Goal: Task Accomplishment & Management: Use online tool/utility

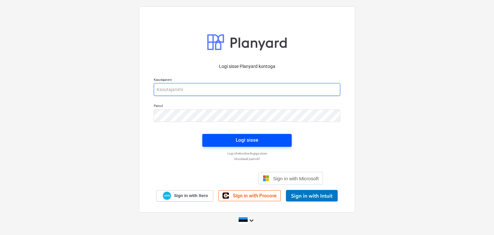
type input "[PERSON_NAME][EMAIL_ADDRESS][DOMAIN_NAME]"
click at [253, 141] on div "Logi sisse" at bounding box center [247, 140] width 23 height 8
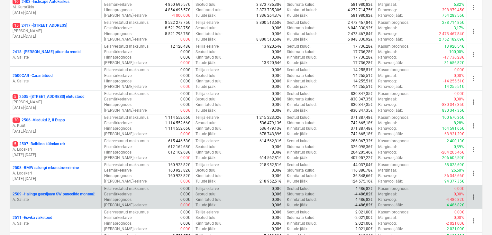
scroll to position [275, 0]
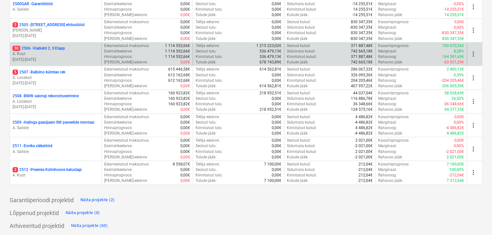
click at [32, 47] on p "30 2506 - Viadukti 2, II Etapp" at bounding box center [39, 48] width 52 height 5
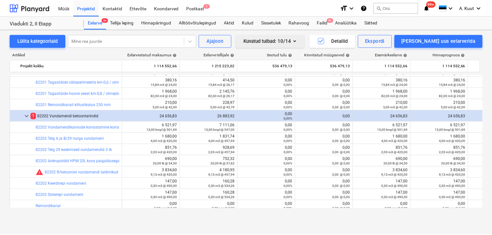
scroll to position [129, 0]
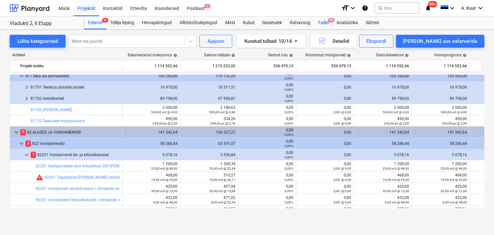
click at [324, 23] on div "Failid 9+" at bounding box center [323, 22] width 18 height 13
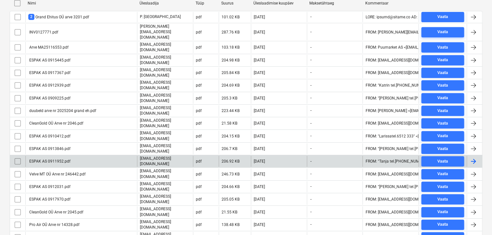
scroll to position [161, 0]
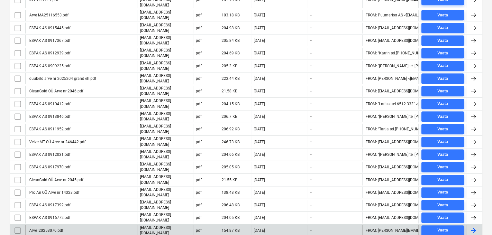
click at [61, 228] on div "Arve_20253070.pdf" at bounding box center [45, 230] width 35 height 5
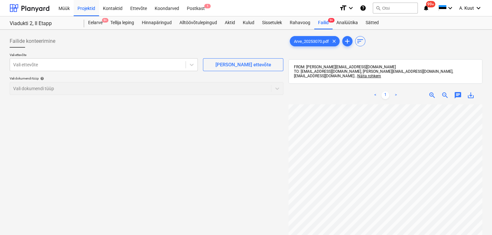
scroll to position [0, 48]
click at [77, 65] on div at bounding box center [97, 64] width 169 height 6
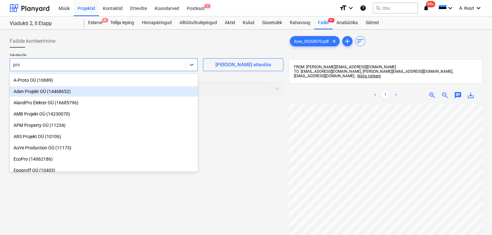
type input "pro"
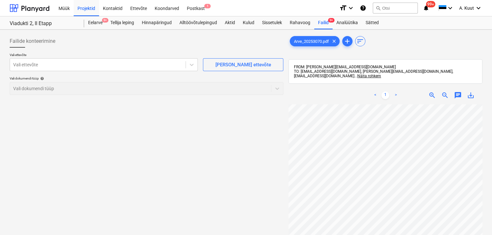
scroll to position [2, 49]
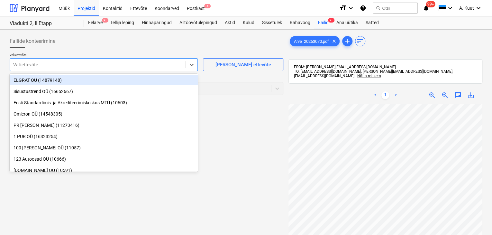
click at [24, 66] on div at bounding box center [97, 64] width 169 height 6
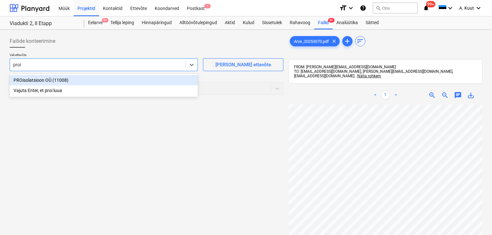
type input "prois"
click at [32, 81] on div "PROisolatsioon OÜ (11008)" at bounding box center [104, 80] width 188 height 10
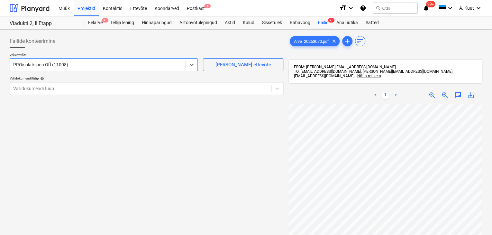
click at [27, 89] on div at bounding box center [140, 88] width 255 height 6
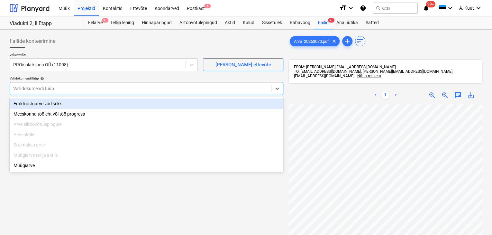
click at [35, 104] on div "Eraldi ostuarve või tšekk" at bounding box center [147, 103] width 274 height 10
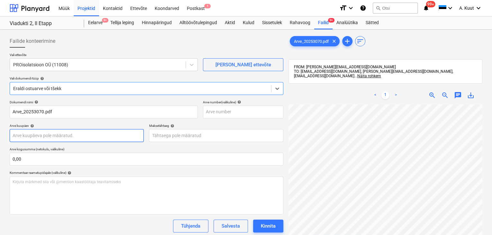
click at [31, 137] on body "Müük Projektid Kontaktid Ettevõte Koondarved Postkast 1 format_size keyboard_ar…" at bounding box center [246, 117] width 492 height 235
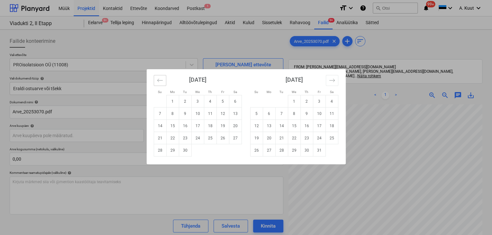
click at [161, 80] on icon "Move backward to switch to the previous month." at bounding box center [160, 80] width 6 height 6
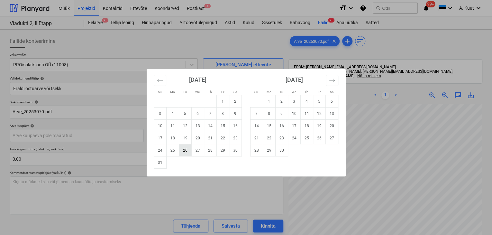
click at [188, 151] on td "26" at bounding box center [185, 150] width 13 height 12
type input "[DATE]"
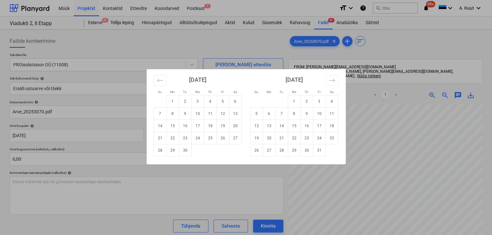
click at [165, 137] on body "Müük Projektid Kontaktid Ettevõte Koondarved Postkast 1 format_size keyboard_ar…" at bounding box center [246, 117] width 492 height 235
click at [207, 139] on td "25" at bounding box center [210, 138] width 13 height 12
type input "[DATE]"
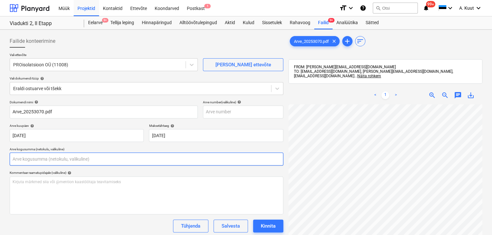
click at [49, 161] on input "text" at bounding box center [147, 158] width 274 height 13
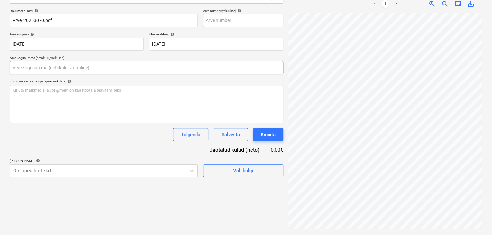
click at [28, 66] on input "text" at bounding box center [147, 67] width 274 height 13
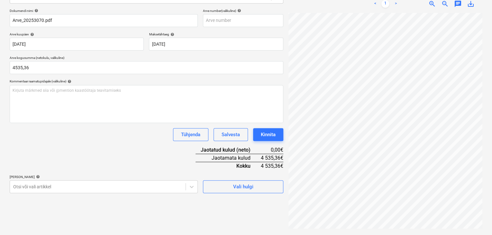
type input "4 535,36"
click at [84, 152] on div "Dokumendi nimi help Arve_20253070.pdf Arve number (valikuline) help Arve kuupäe…" at bounding box center [147, 101] width 274 height 184
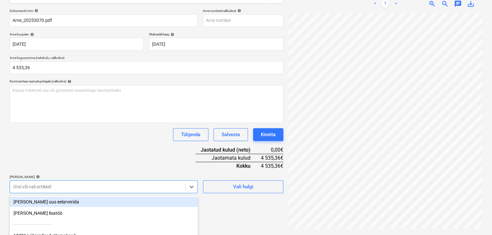
scroll to position [150, 0]
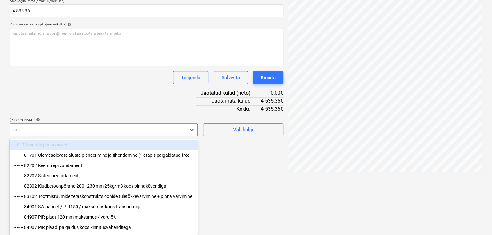
type input "pir"
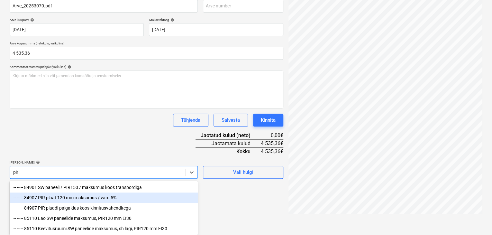
click at [51, 198] on div "-- -- -- 84907 PIR plaat 120 mm maksumus / varu 5%" at bounding box center [104, 197] width 188 height 10
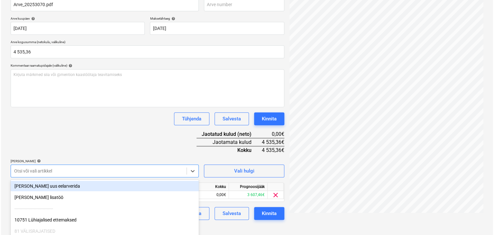
scroll to position [97, 0]
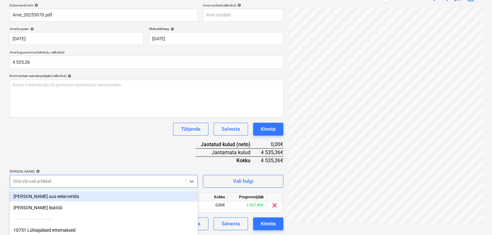
click at [108, 151] on div "Dokumendi nimi help Arve_20253070.pdf Arve number (valikuline) help Arve kuupäe…" at bounding box center [147, 116] width 274 height 227
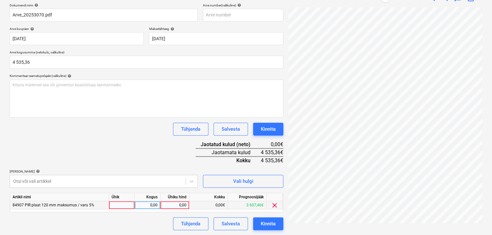
click at [176, 204] on div "0,00" at bounding box center [174, 205] width 23 height 8
type input "4535,36"
click at [156, 152] on div "Dokumendi nimi help Arve_20253070.pdf Arve number (valikuline) help Arve kuupäe…" at bounding box center [147, 116] width 274 height 227
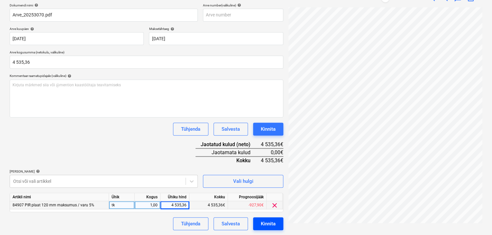
click at [273, 222] on div "Kinnita" at bounding box center [268, 223] width 15 height 8
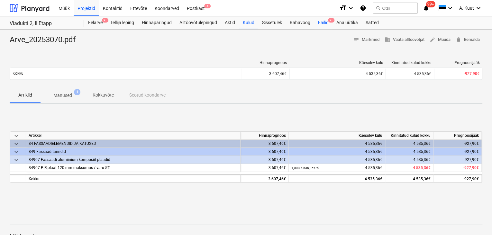
click at [324, 23] on div "Failid 9+" at bounding box center [323, 22] width 18 height 13
